Goal: Task Accomplishment & Management: Manage account settings

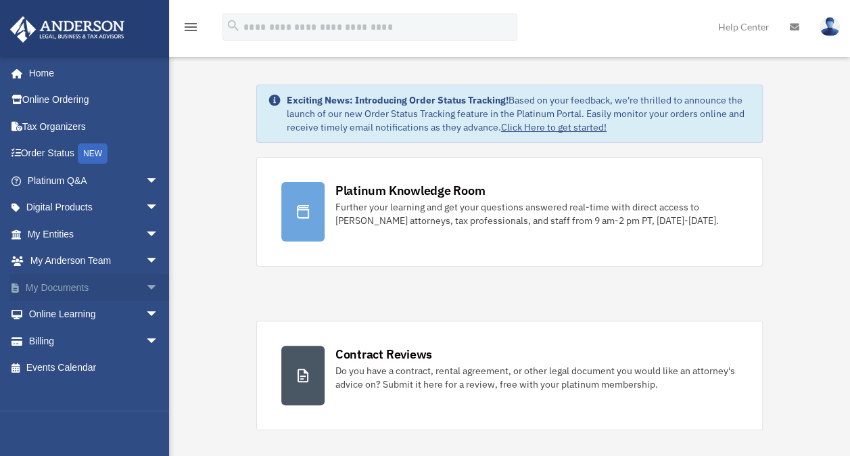
click at [145, 281] on span "arrow_drop_down" at bounding box center [158, 288] width 27 height 28
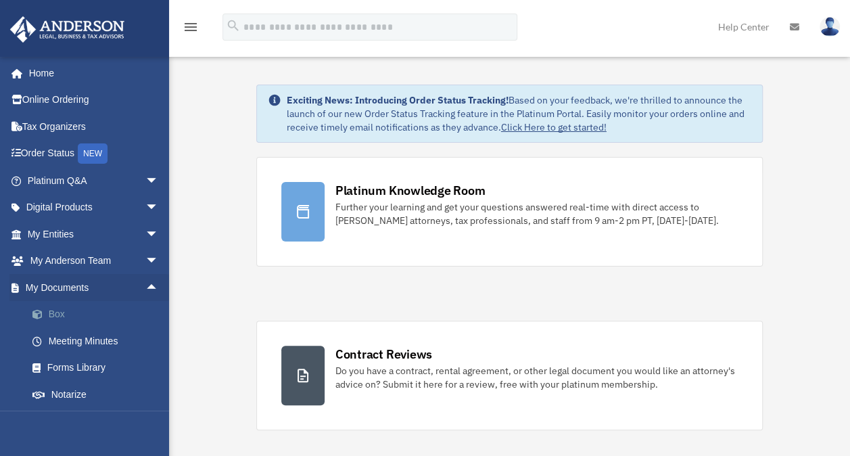
click at [108, 314] on link "Box" at bounding box center [99, 314] width 160 height 27
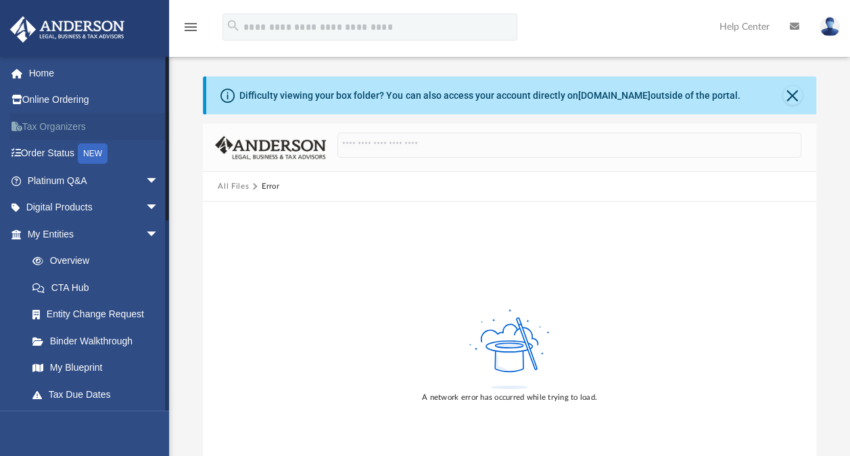
click at [107, 119] on link "Tax Organizers" at bounding box center [94, 126] width 170 height 27
click at [145, 204] on span "arrow_drop_down" at bounding box center [158, 208] width 27 height 28
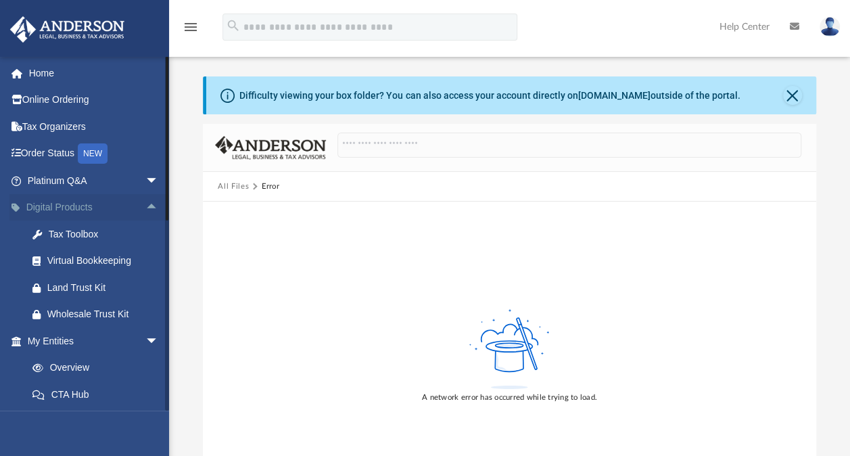
click at [145, 204] on span "arrow_drop_up" at bounding box center [158, 208] width 27 height 28
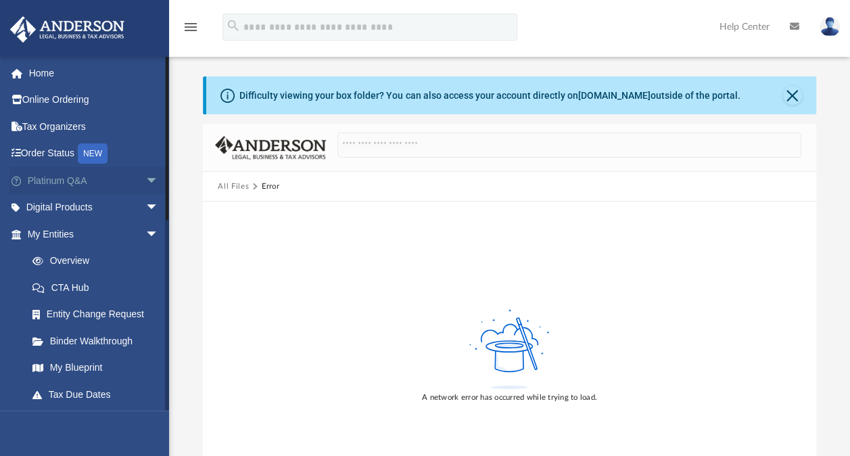
click at [145, 176] on span "arrow_drop_down" at bounding box center [158, 181] width 27 height 28
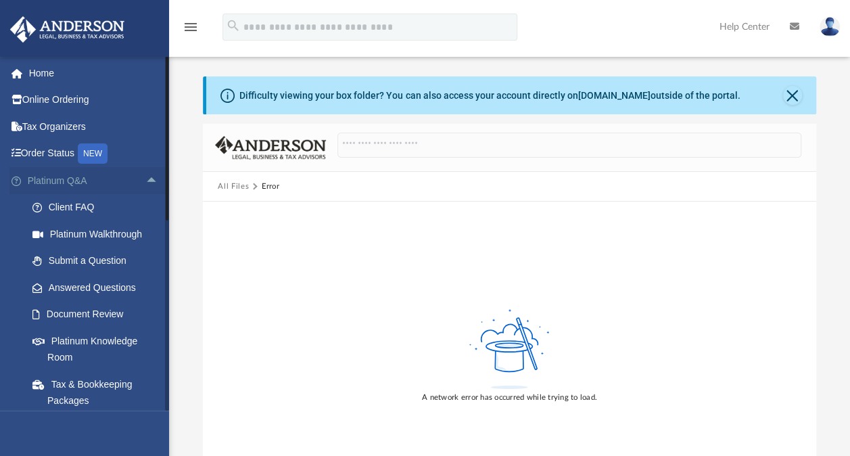
click at [145, 178] on span "arrow_drop_up" at bounding box center [158, 181] width 27 height 28
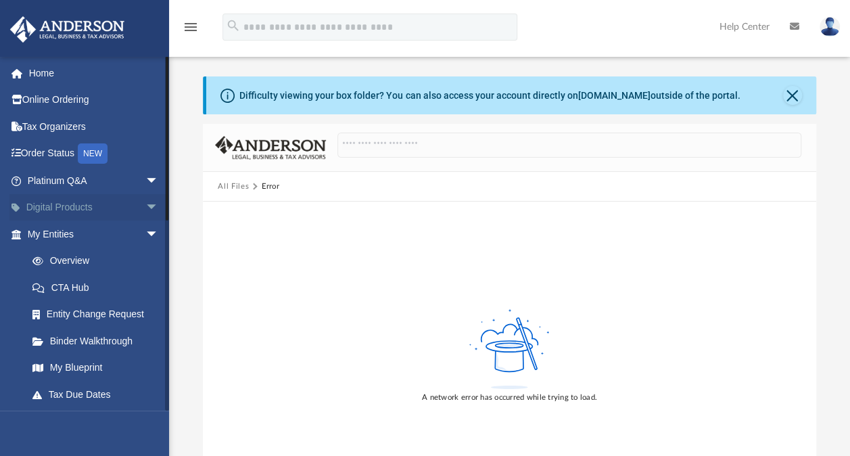
click at [145, 210] on span "arrow_drop_down" at bounding box center [158, 208] width 27 height 28
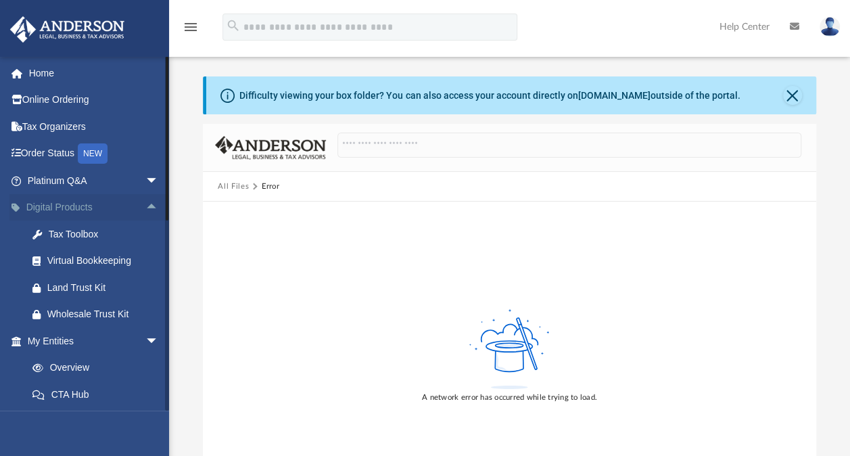
click at [145, 210] on span "arrow_drop_up" at bounding box center [158, 208] width 27 height 28
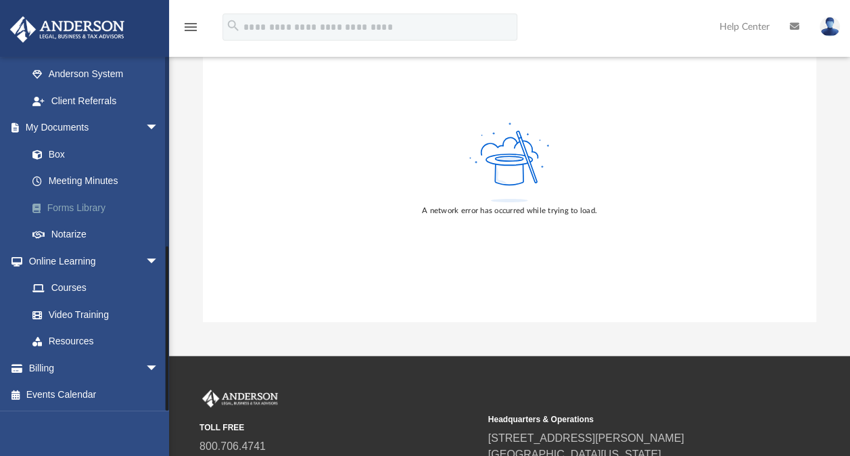
scroll to position [203, 0]
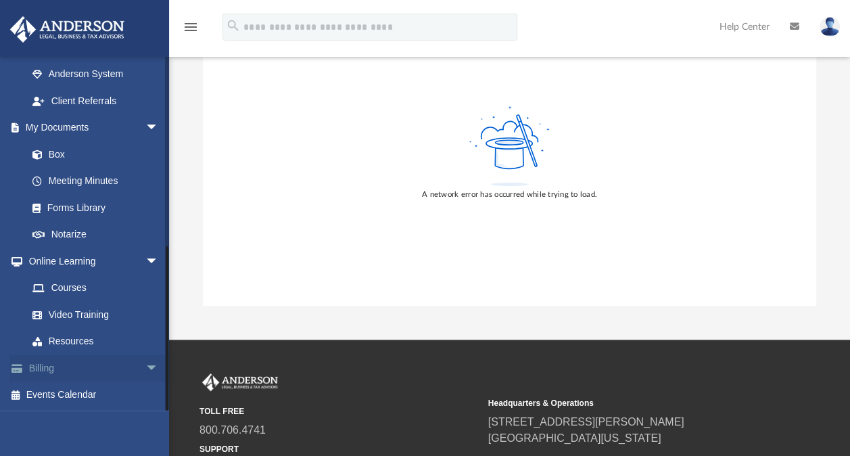
click at [145, 369] on span "arrow_drop_down" at bounding box center [158, 368] width 27 height 28
click at [145, 368] on span "arrow_drop_up" at bounding box center [158, 368] width 27 height 28
click at [119, 346] on link "Resources" at bounding box center [99, 341] width 160 height 27
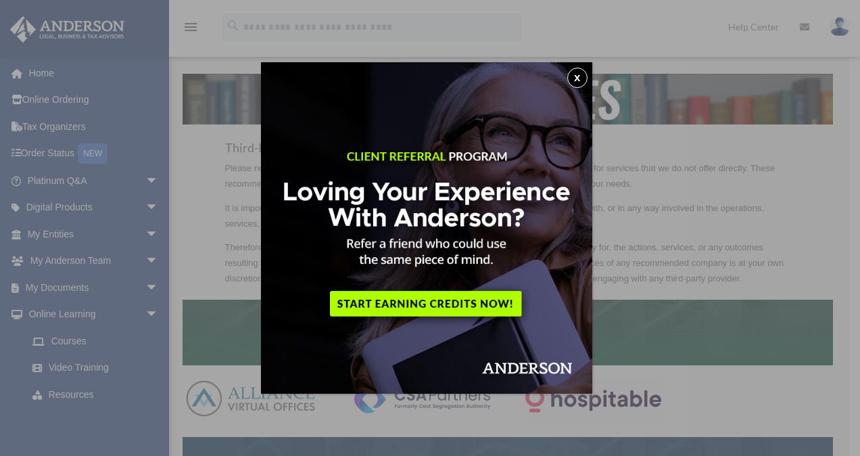
click at [583, 77] on button "x" at bounding box center [578, 78] width 20 height 20
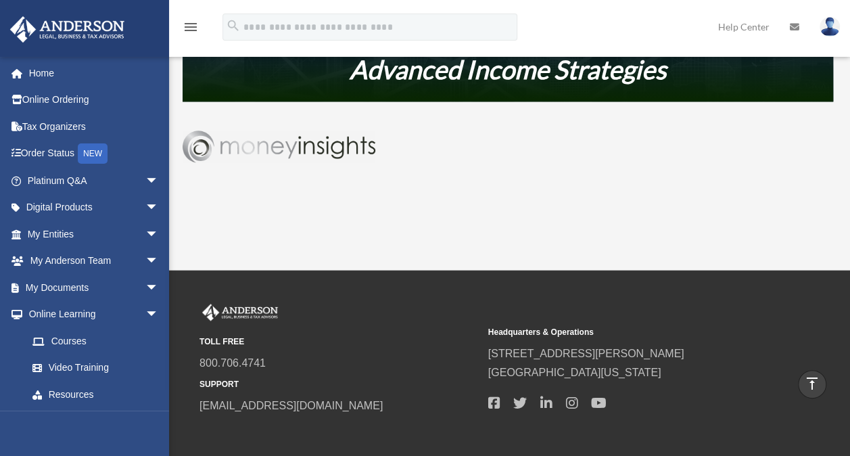
scroll to position [744, 0]
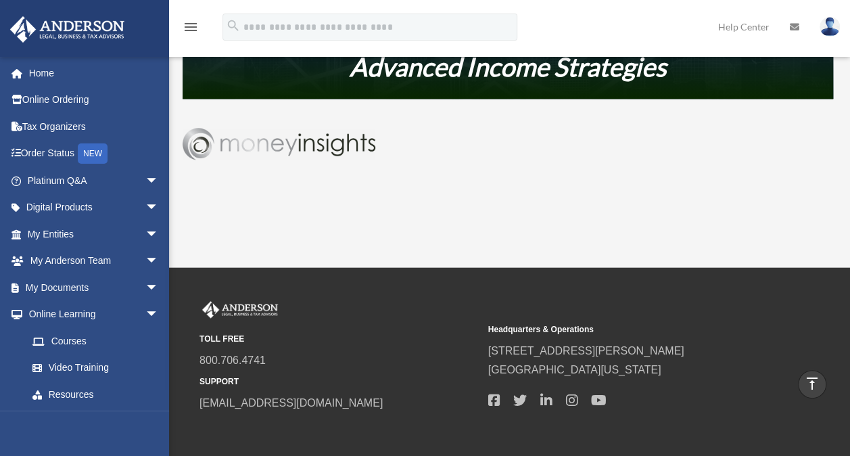
click at [331, 141] on img at bounding box center [279, 143] width 193 height 31
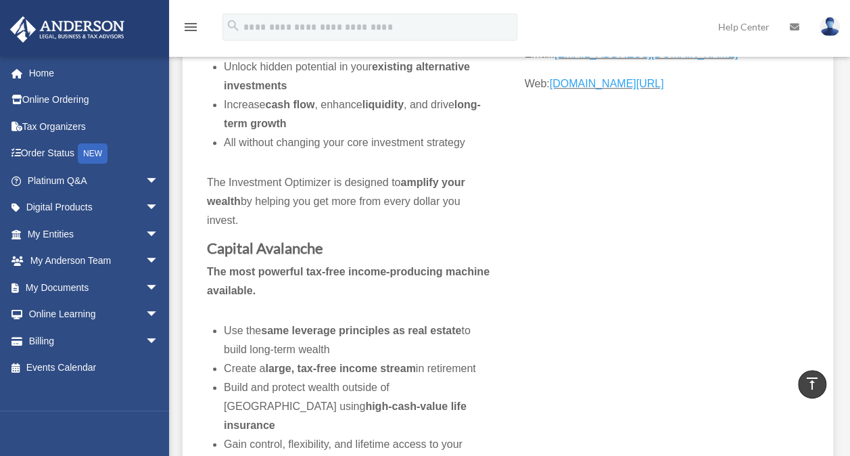
scroll to position [541, 0]
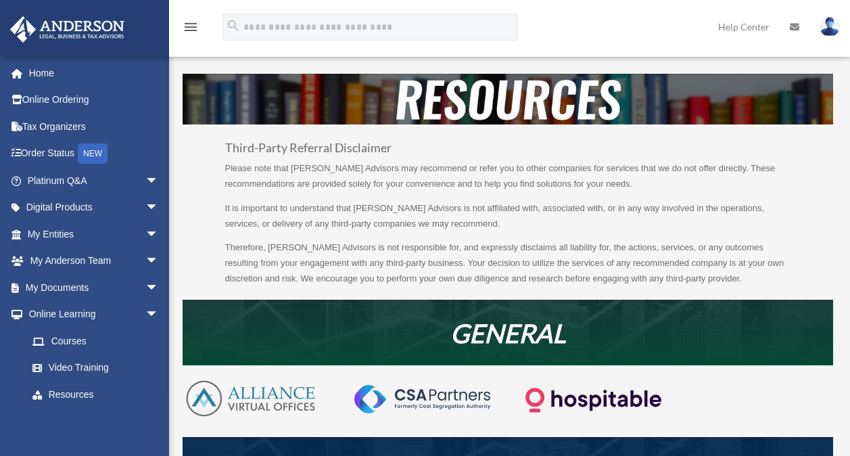
scroll to position [744, 0]
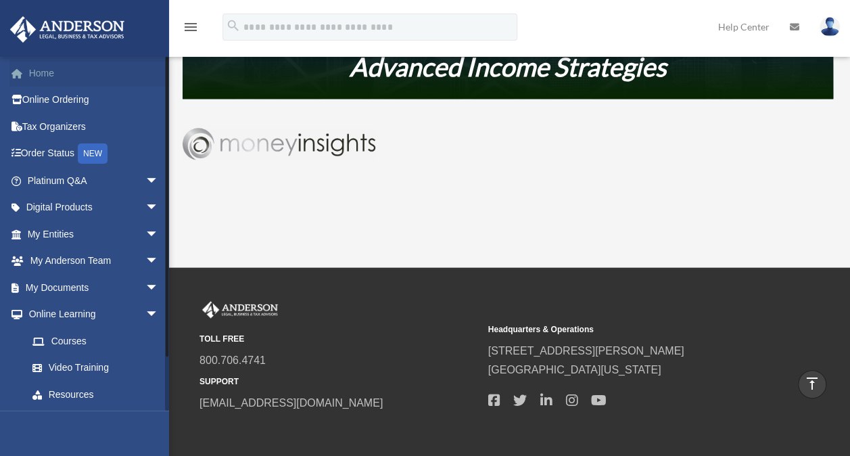
click at [37, 74] on link "Home" at bounding box center [94, 73] width 170 height 27
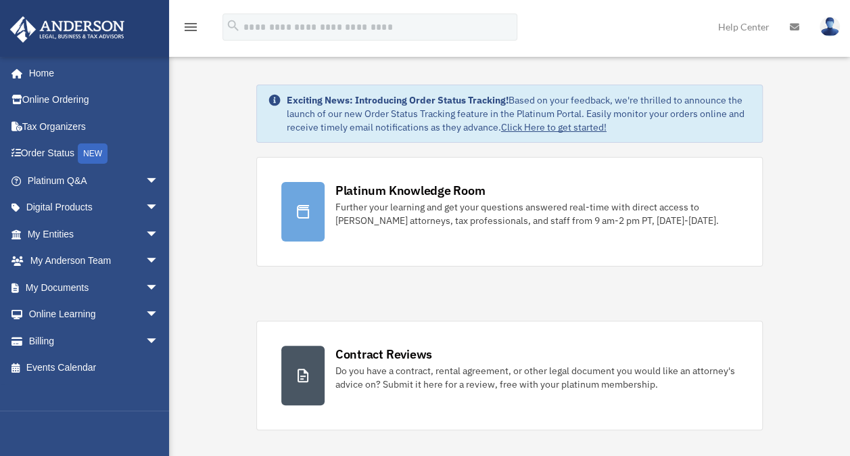
click at [189, 31] on icon "menu" at bounding box center [191, 27] width 16 height 16
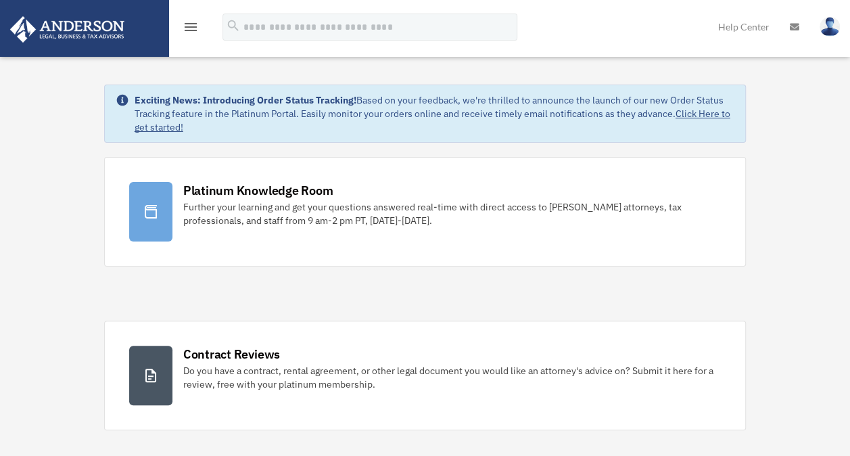
click at [189, 31] on icon "menu" at bounding box center [191, 27] width 16 height 16
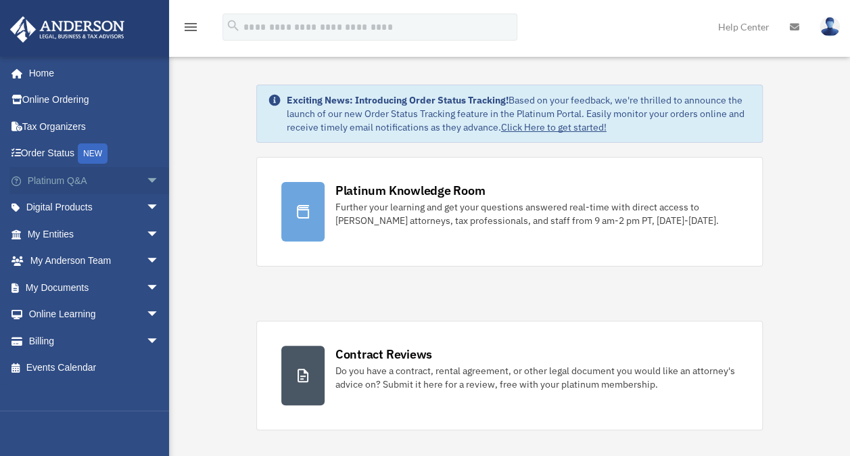
click at [145, 179] on span "arrow_drop_down" at bounding box center [158, 181] width 27 height 28
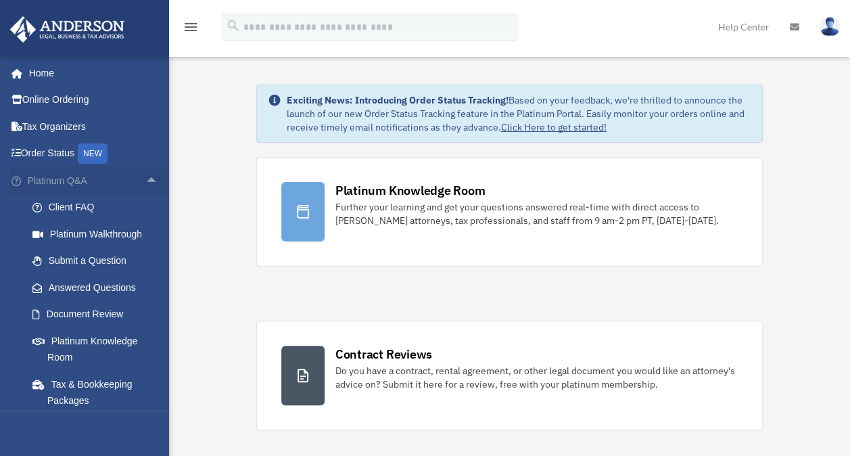
click at [145, 179] on span "arrow_drop_up" at bounding box center [158, 181] width 27 height 28
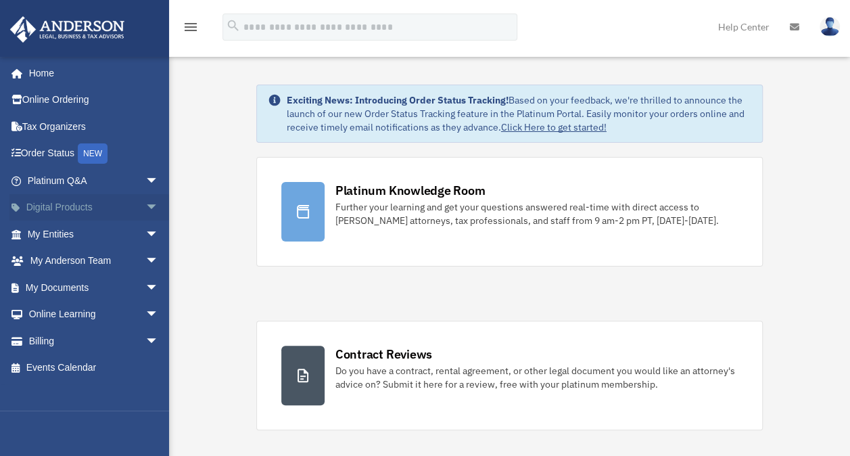
click at [145, 206] on span "arrow_drop_down" at bounding box center [158, 208] width 27 height 28
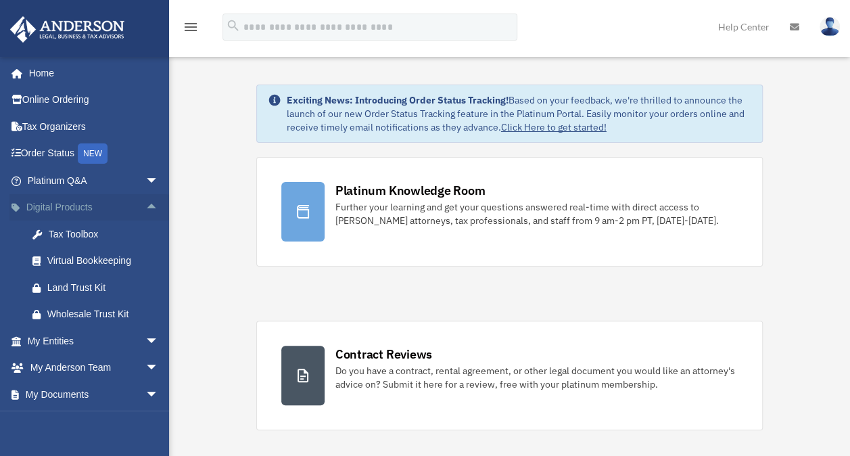
click at [145, 206] on span "arrow_drop_up" at bounding box center [158, 208] width 27 height 28
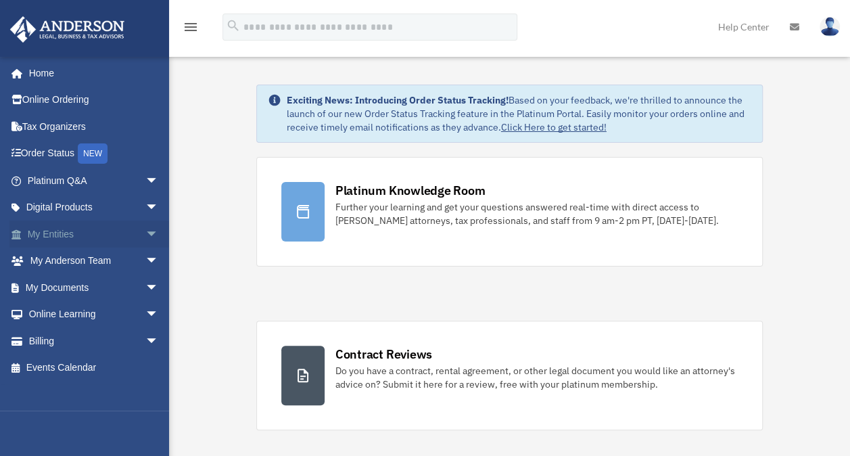
click at [145, 231] on span "arrow_drop_down" at bounding box center [158, 235] width 27 height 28
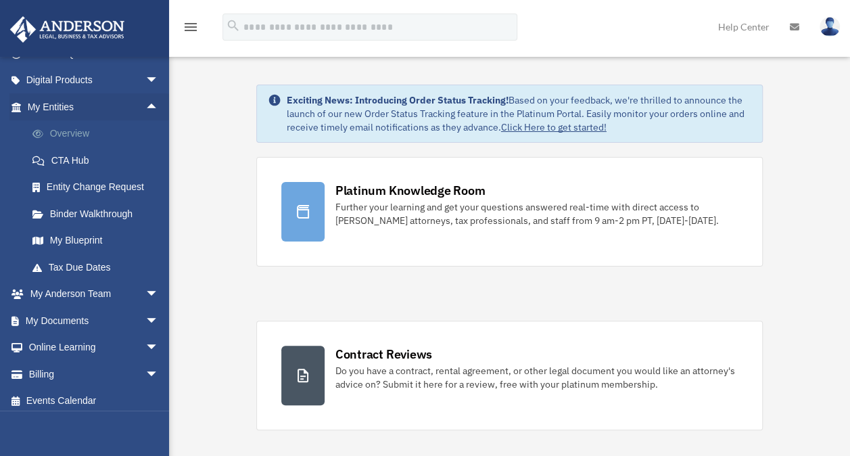
scroll to position [133, 0]
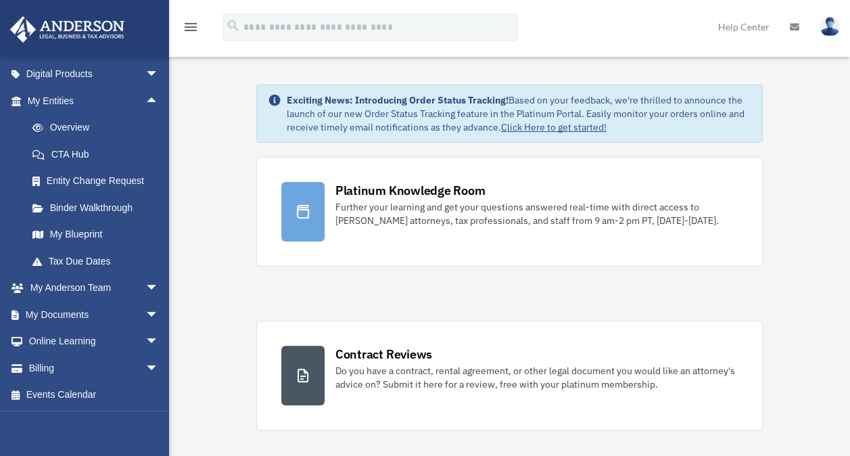
click at [145, 97] on span "arrow_drop_up" at bounding box center [158, 101] width 27 height 28
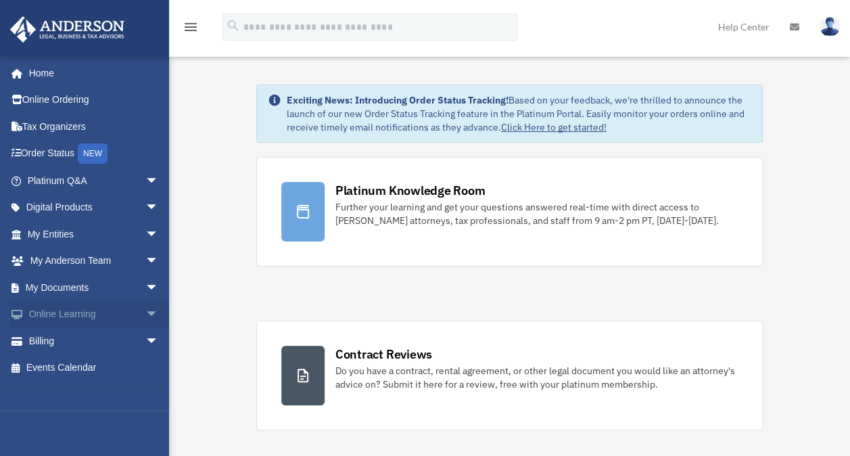
click at [145, 315] on span "arrow_drop_down" at bounding box center [158, 315] width 27 height 28
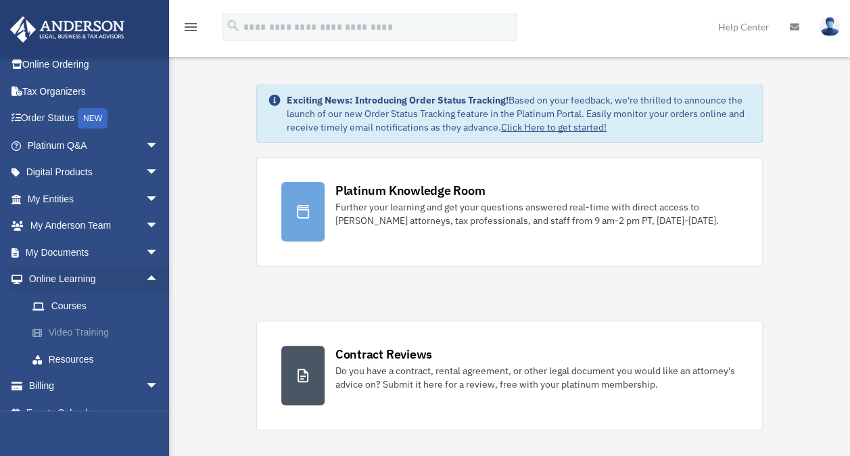
scroll to position [53, 0]
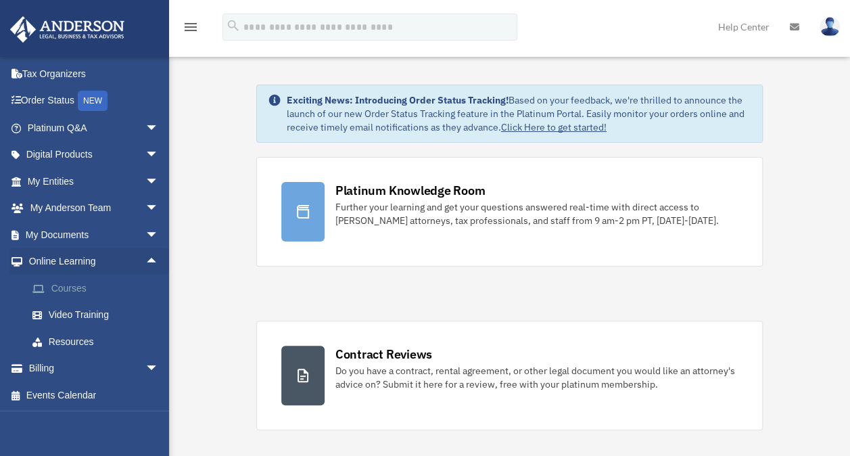
click at [118, 291] on link "Courses" at bounding box center [99, 288] width 160 height 27
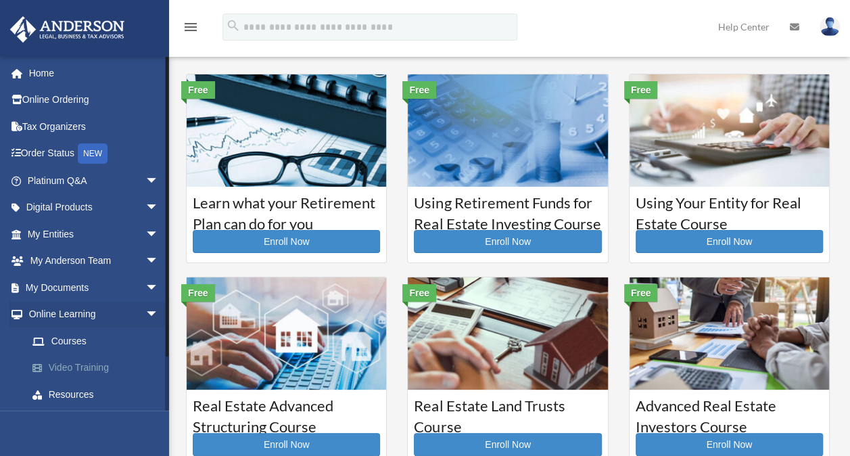
click at [89, 368] on link "Video Training" at bounding box center [99, 367] width 160 height 27
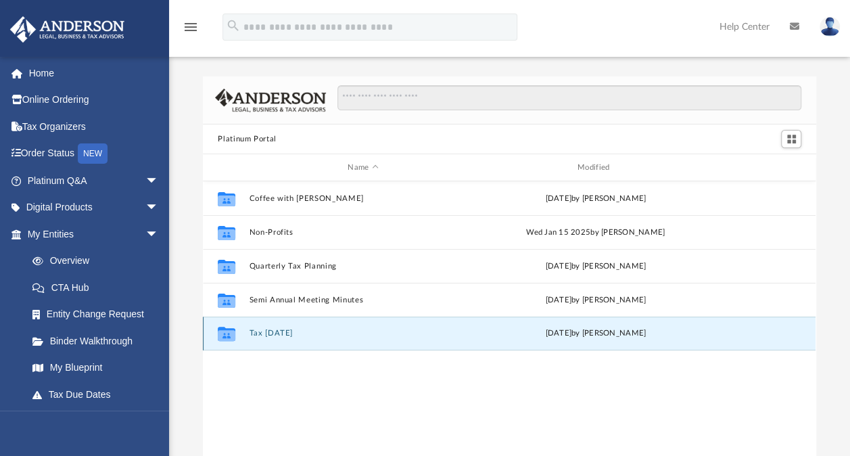
click at [264, 332] on button "Tax [DATE]" at bounding box center [363, 333] width 227 height 9
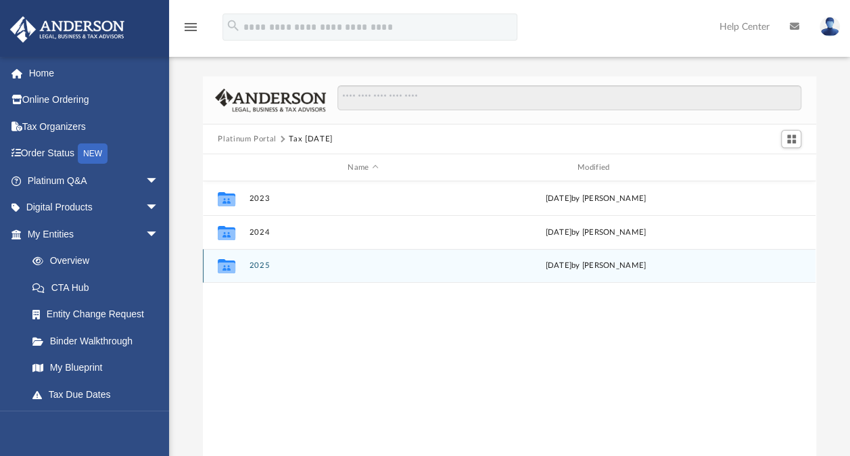
click at [256, 260] on div "Collaborated Folder 2025 [DATE] by [PERSON_NAME]" at bounding box center [509, 266] width 613 height 34
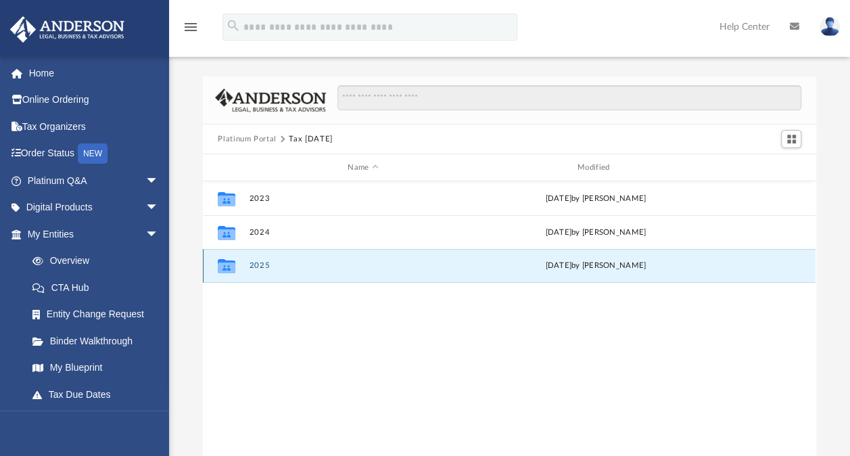
click at [257, 267] on button "2025" at bounding box center [363, 265] width 227 height 9
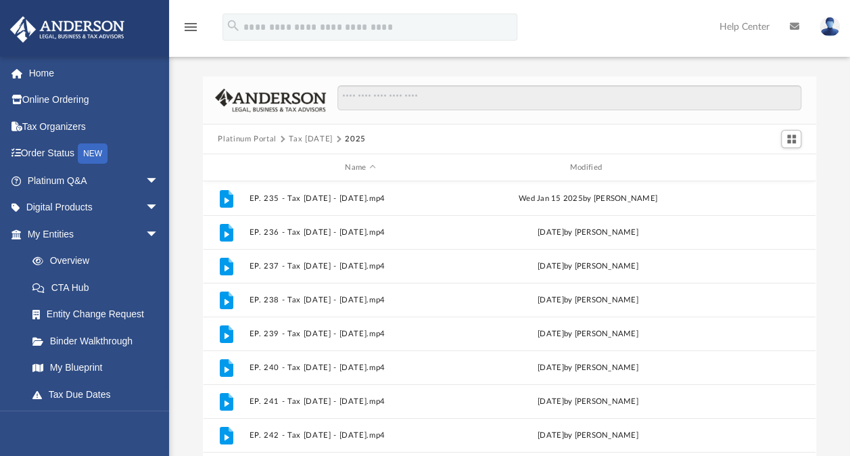
click at [831, 23] on img at bounding box center [830, 27] width 20 height 20
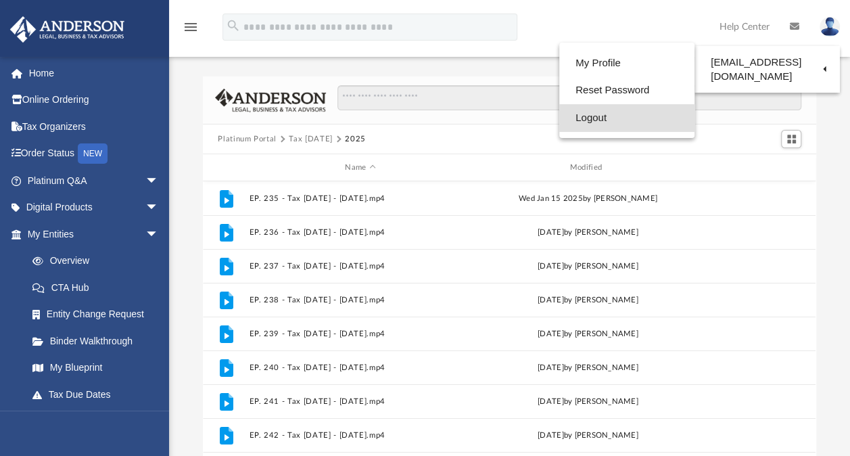
click at [568, 115] on link "Logout" at bounding box center [626, 118] width 135 height 28
